Goal: Information Seeking & Learning: Learn about a topic

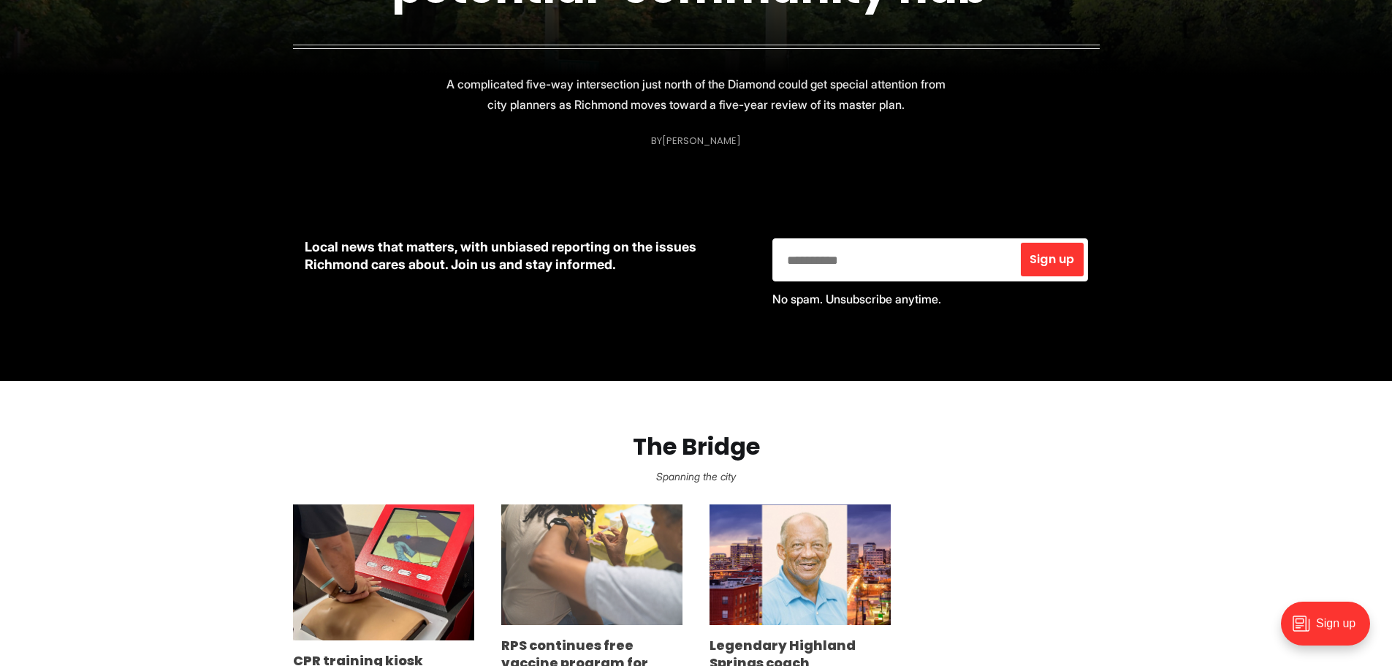
scroll to position [731, 0]
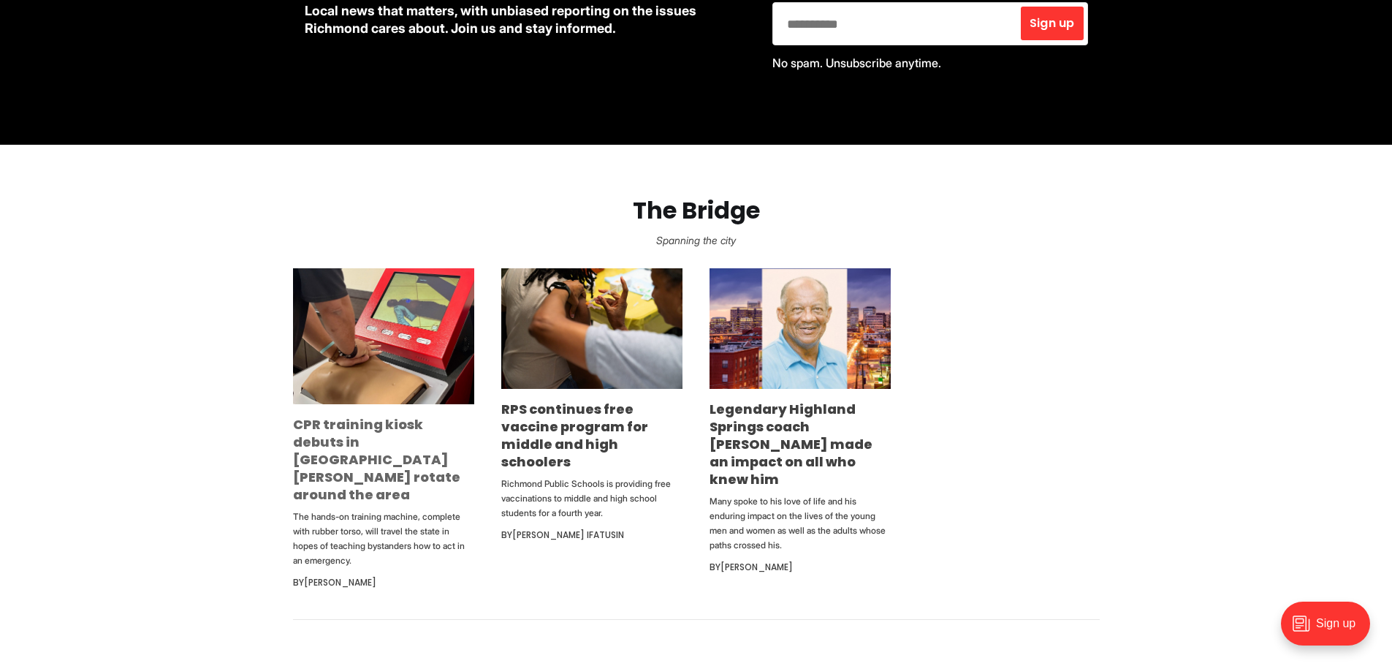
click at [401, 438] on link "CPR training kiosk debuts in Church Hill, will rotate around the area" at bounding box center [376, 459] width 167 height 88
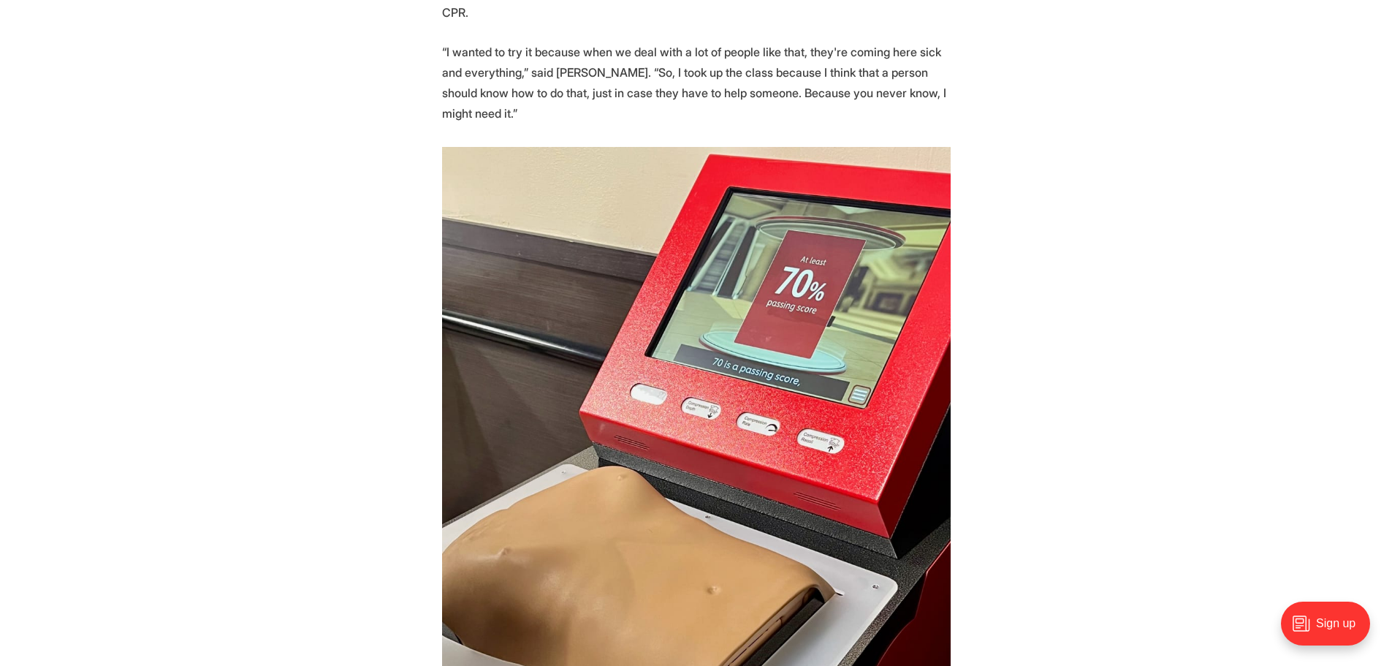
scroll to position [3070, 0]
